Goal: Task Accomplishment & Management: Manage account settings

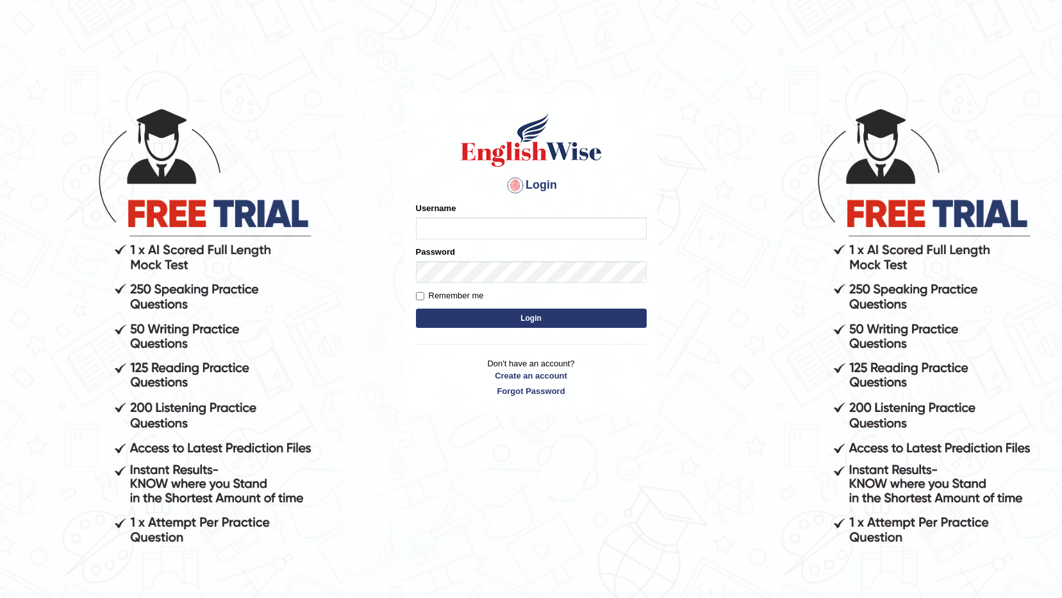
click at [455, 229] on input "Username" at bounding box center [531, 228] width 231 height 22
type input "alsuhail"
click at [419, 296] on input "Remember me" at bounding box center [420, 296] width 8 height 8
checkbox input "true"
click at [483, 319] on button "Login" at bounding box center [531, 317] width 231 height 19
